Goal: Transaction & Acquisition: Purchase product/service

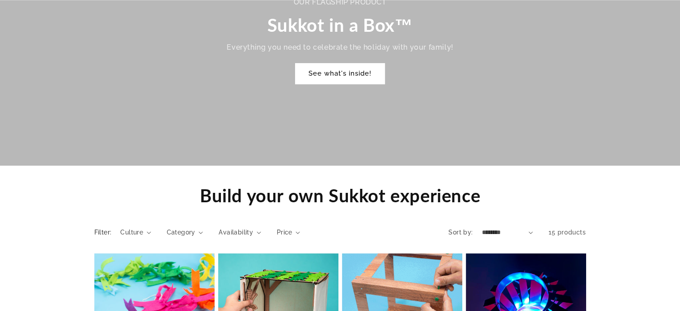
scroll to position [850, 0]
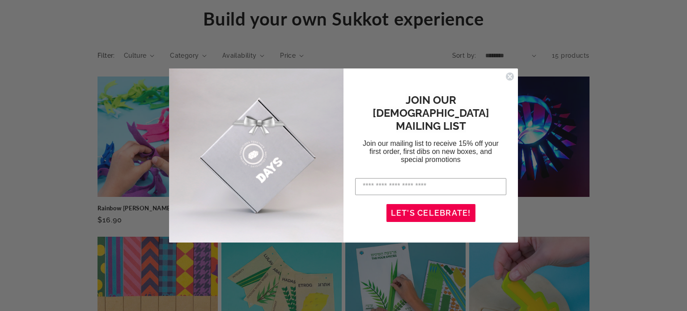
click at [505, 77] on icon "Close dialog" at bounding box center [509, 76] width 9 height 9
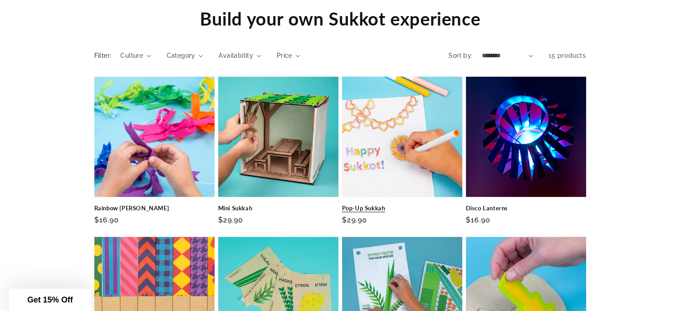
click at [395, 204] on link "Pop-Up Sukkah" at bounding box center [402, 208] width 120 height 8
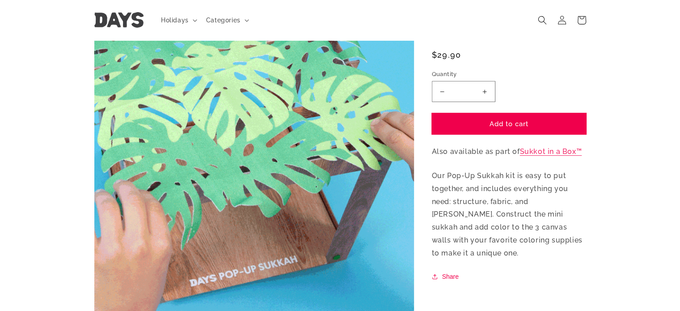
scroll to position [45, 0]
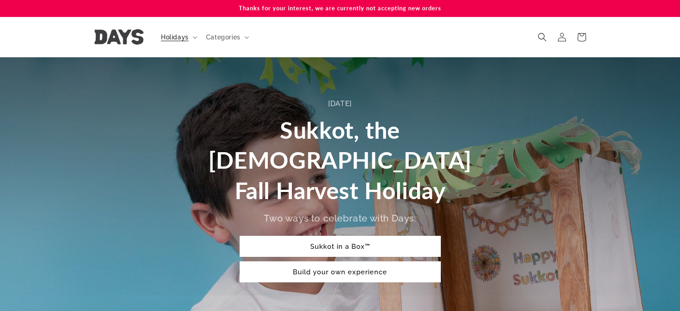
scroll to position [850, 0]
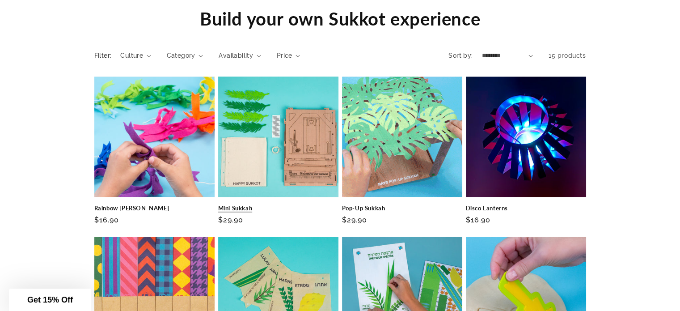
click at [269, 204] on link "Mini Sukkah" at bounding box center [278, 208] width 120 height 8
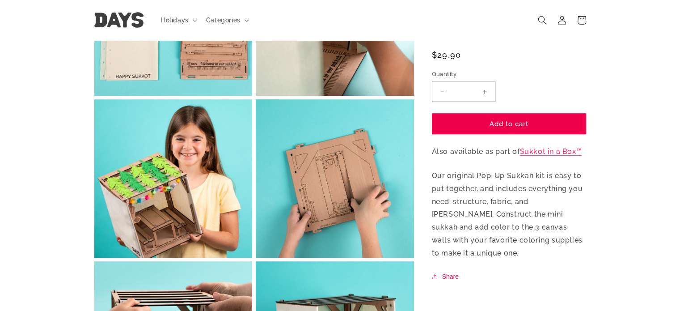
scroll to position [402, 0]
